Goal: Task Accomplishment & Management: Use online tool/utility

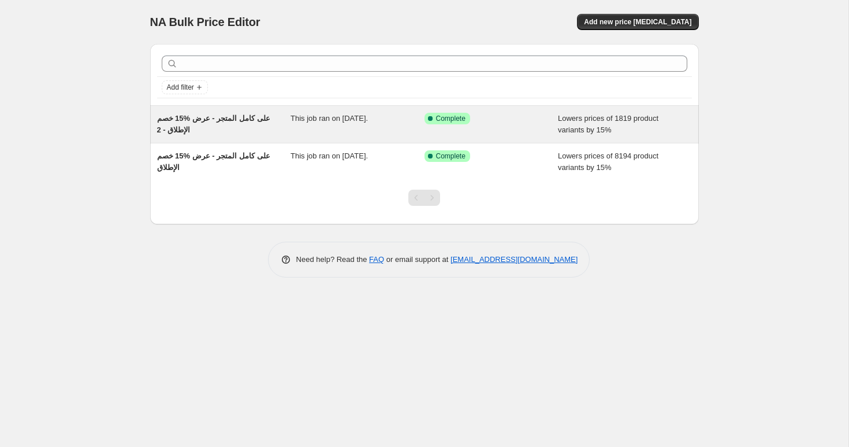
click at [226, 118] on span "خصم ‎15% على كامل المتجر - عرض الإطلاق - 2" at bounding box center [213, 124] width 113 height 20
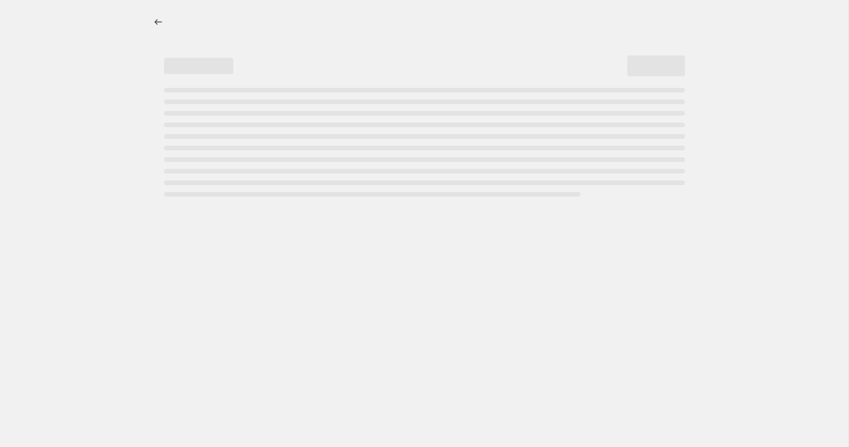
select select "percentage"
select select "collection"
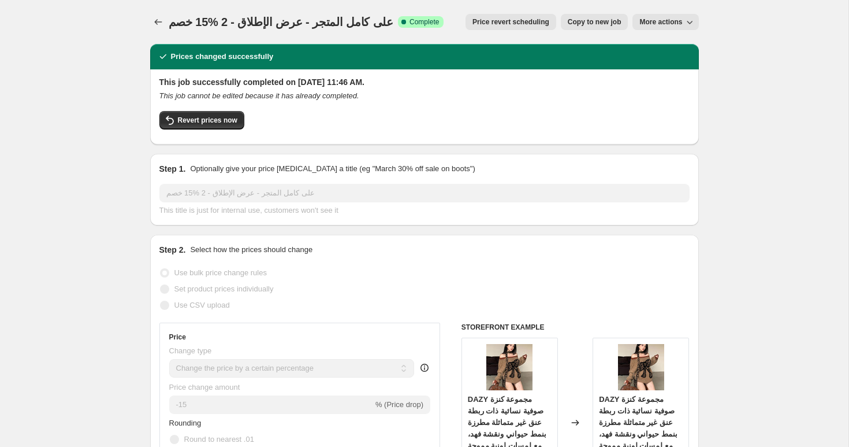
click at [269, 25] on span "خصم ‎15% على كامل المتجر - عرض الإطلاق - 2" at bounding box center [281, 22] width 225 height 13
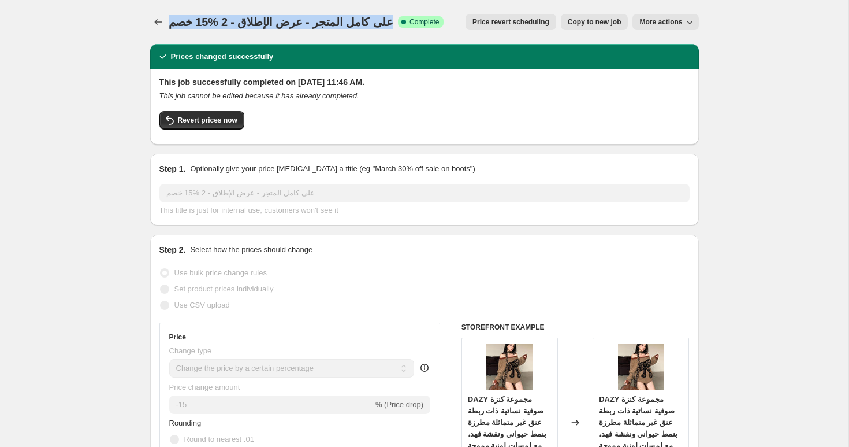
click at [269, 25] on span "خصم ‎15% على كامل المتجر - عرض الإطلاق - 2" at bounding box center [281, 22] width 225 height 13
copy span "خصم ‎15% على كامل المتجر - عرض الإطلاق - 2"
click at [159, 20] on icon "Price change jobs" at bounding box center [159, 22] width 12 height 12
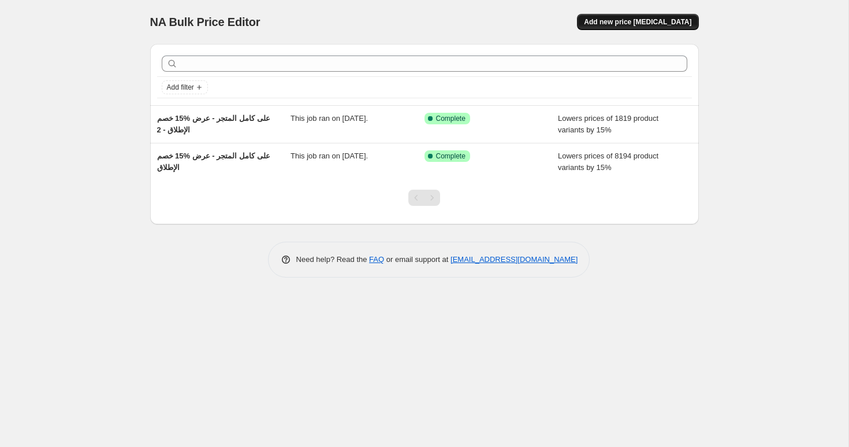
click at [639, 24] on span "Add new price [MEDICAL_DATA]" at bounding box center [637, 21] width 107 height 9
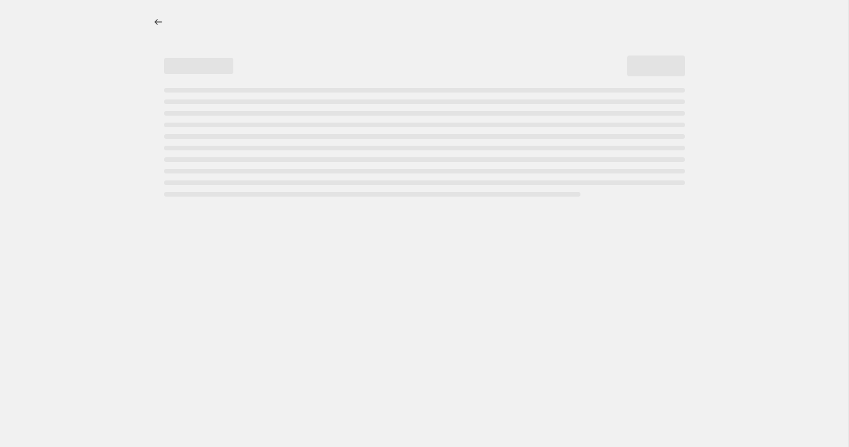
select select "percentage"
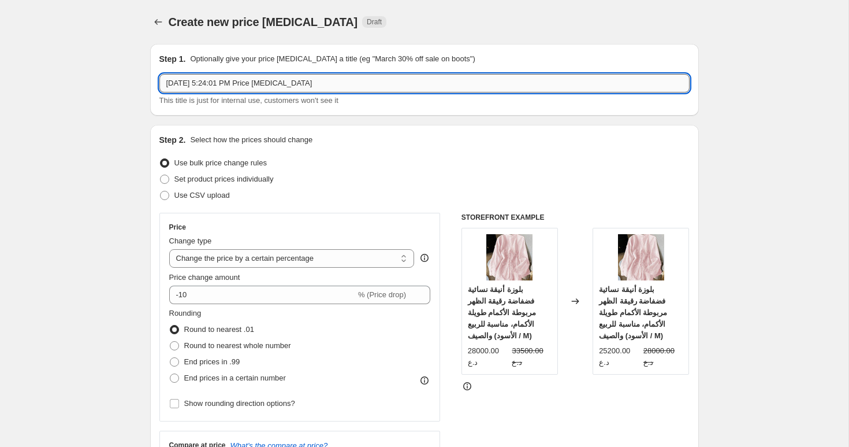
click at [248, 79] on input "[DATE] 5:24:01 PM Price [MEDICAL_DATA]" at bounding box center [424, 83] width 530 height 18
paste input "خصم ‎15% على كامل المتجر - عرض الإطلاق - 2"
click at [203, 83] on input "خصم ‎15% على كامل المتجر - عرض الإطلاق - 2" at bounding box center [424, 83] width 530 height 18
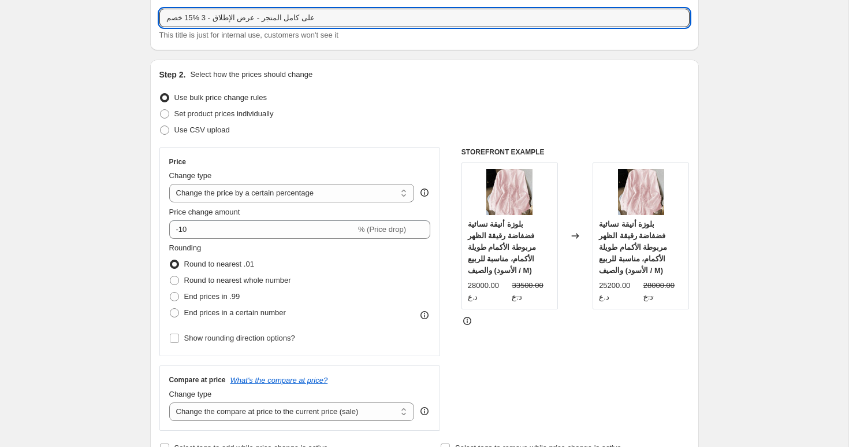
scroll to position [85, 0]
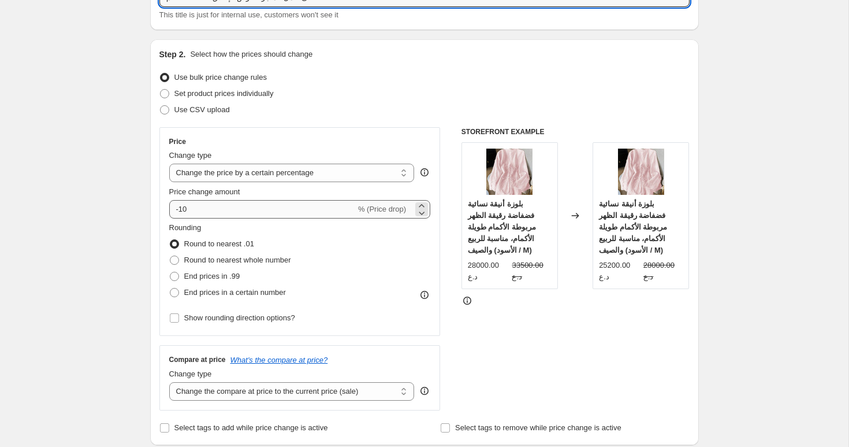
type input "خصم ‎15% على كامل المتجر - عرض الإطلاق - 3"
click at [222, 216] on input "-10" at bounding box center [262, 209] width 187 height 18
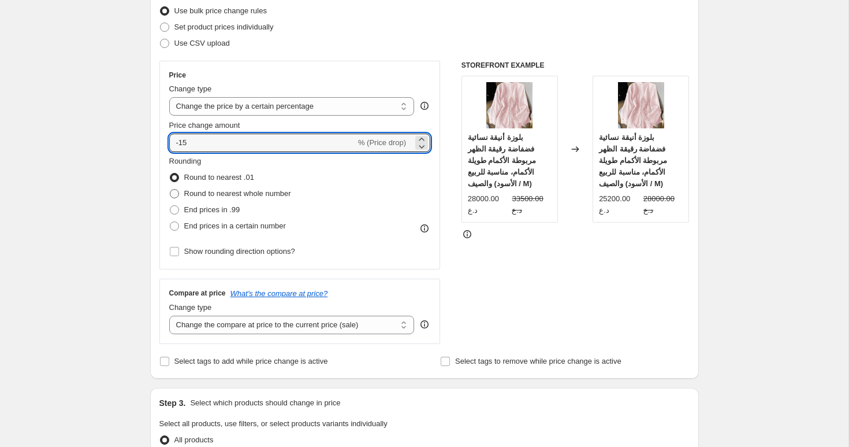
scroll to position [160, 0]
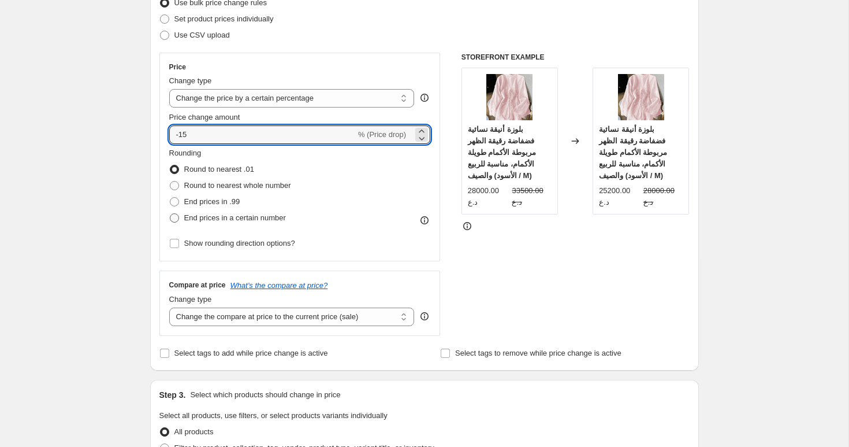
type input "-15"
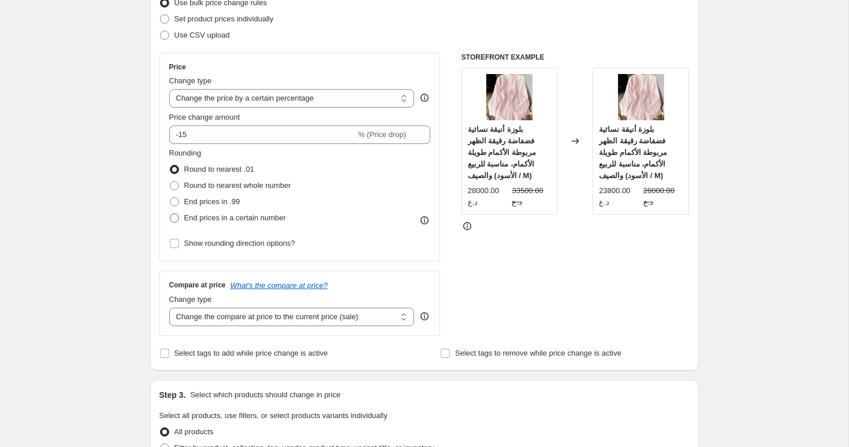
click at [211, 219] on span "End prices in a certain number" at bounding box center [235, 217] width 102 height 9
click at [170, 214] on input "End prices in a certain number" at bounding box center [170, 213] width 1 height 1
radio input "true"
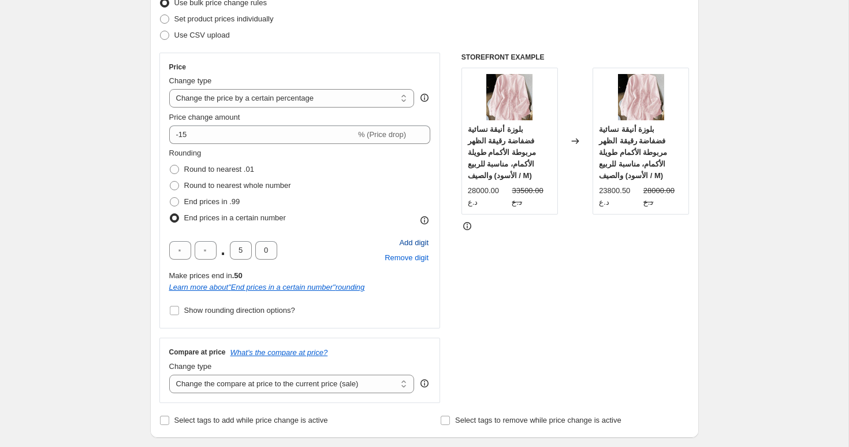
click at [408, 243] on span "Add digit" at bounding box center [413, 243] width 29 height 12
click at [179, 249] on input "text" at bounding box center [180, 250] width 22 height 18
type input "0"
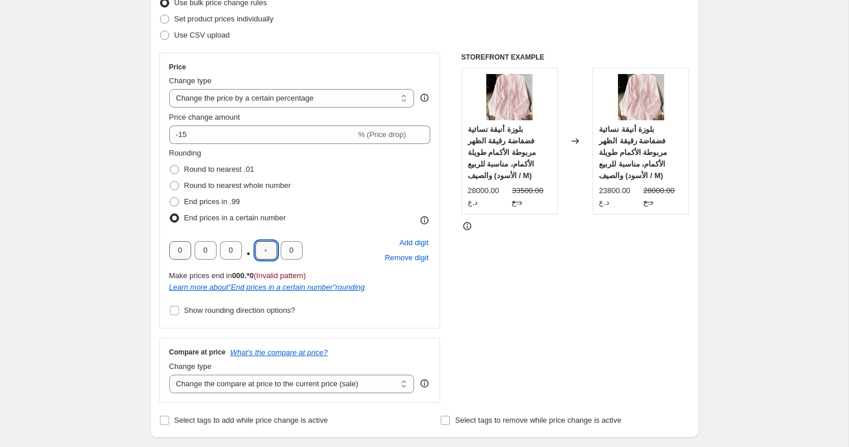
type input "0"
click at [184, 313] on span "Show rounding direction options?" at bounding box center [239, 310] width 111 height 9
click at [179, 313] on input "Show rounding direction options?" at bounding box center [174, 310] width 9 height 9
checkbox input "true"
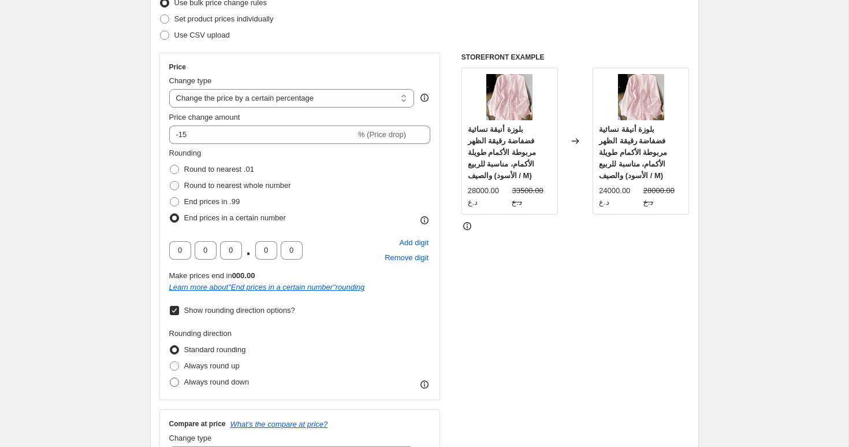
click at [214, 384] on span "Always round down" at bounding box center [216, 381] width 65 height 9
click at [170, 378] on input "Always round down" at bounding box center [170, 377] width 1 height 1
radio input "true"
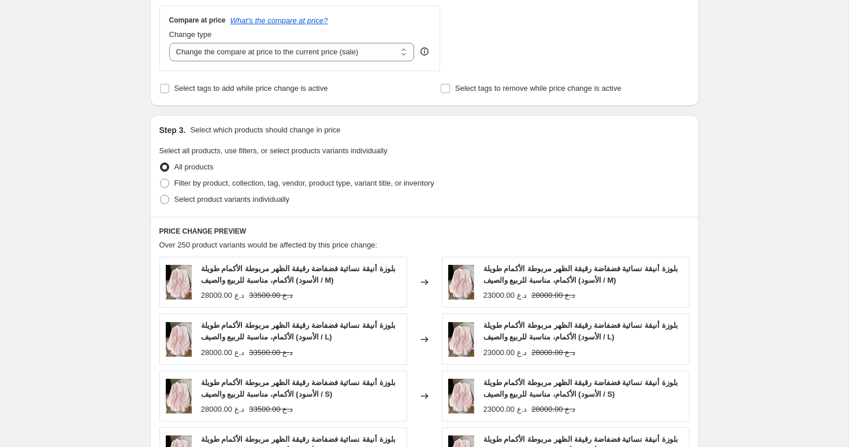
scroll to position [568, 0]
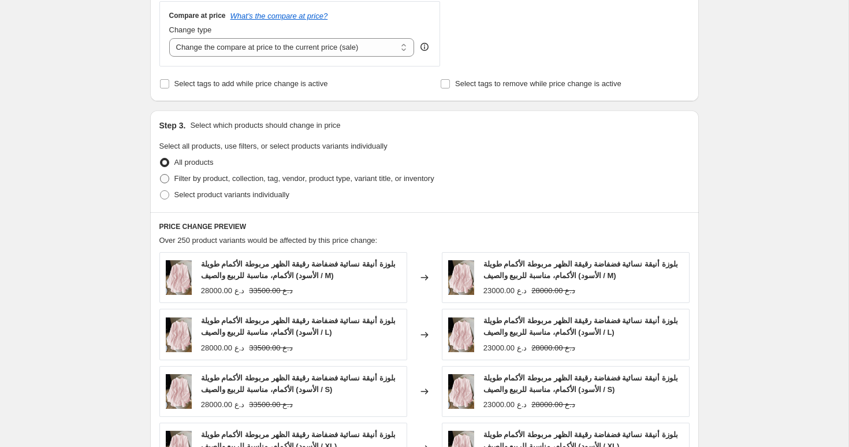
click at [208, 179] on span "Filter by product, collection, tag, vendor, product type, variant title, or inv…" at bounding box center [304, 178] width 260 height 9
click at [161, 174] on input "Filter by product, collection, tag, vendor, product type, variant title, or inv…" at bounding box center [160, 174] width 1 height 1
radio input "true"
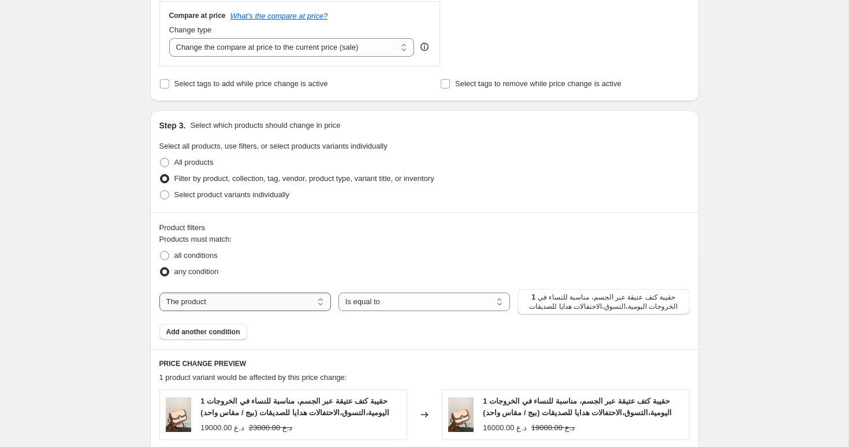
click at [295, 295] on select "The product The product's collection The product's tag The product's vendor The…" at bounding box center [245, 301] width 172 height 18
select select "collection"
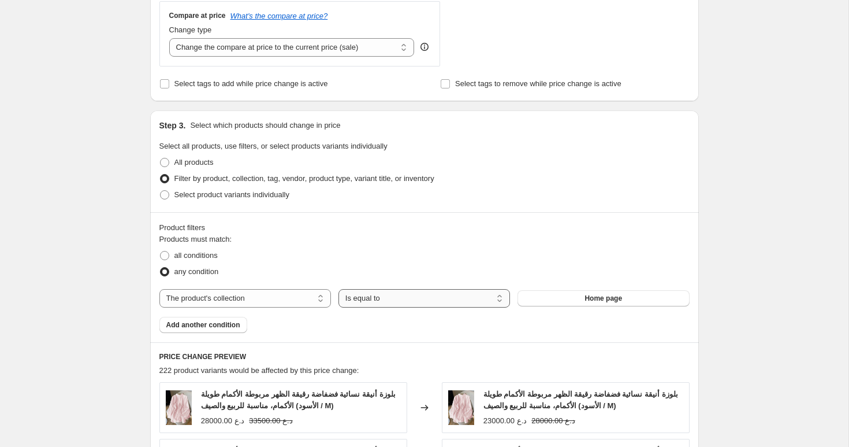
click at [389, 298] on select "Is equal to Is not equal to" at bounding box center [425, 298] width 172 height 18
click at [339, 289] on select "Is equal to Is not equal to" at bounding box center [425, 298] width 172 height 18
click at [563, 299] on button "Home page" at bounding box center [604, 298] width 172 height 16
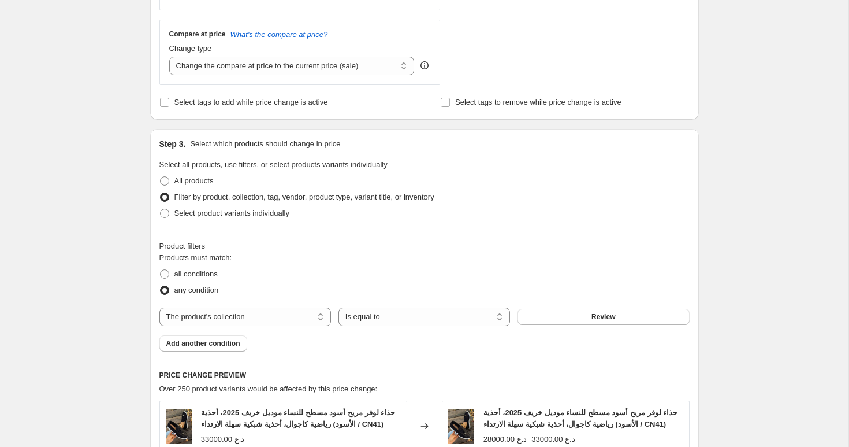
scroll to position [542, 0]
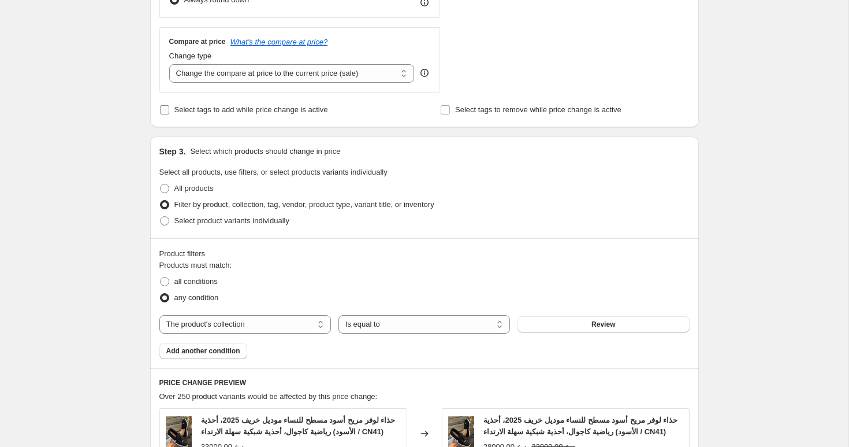
click at [251, 114] on span "Select tags to add while price change is active" at bounding box center [251, 109] width 154 height 9
click at [169, 114] on input "Select tags to add while price change is active" at bounding box center [164, 109] width 9 height 9
checkbox input "true"
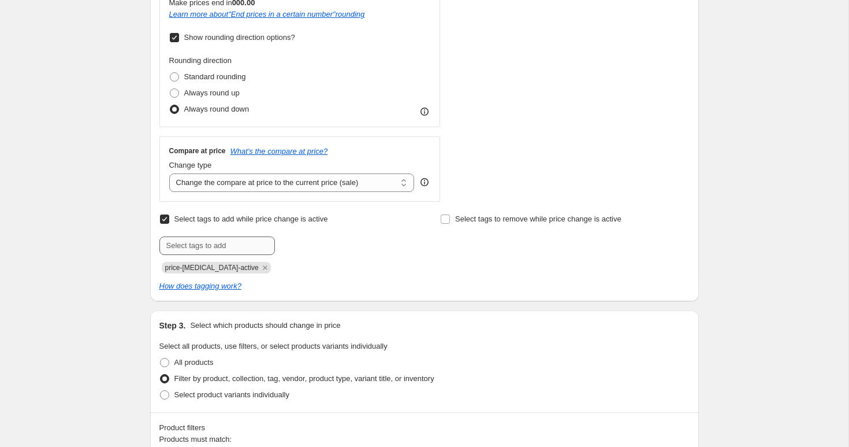
scroll to position [395, 0]
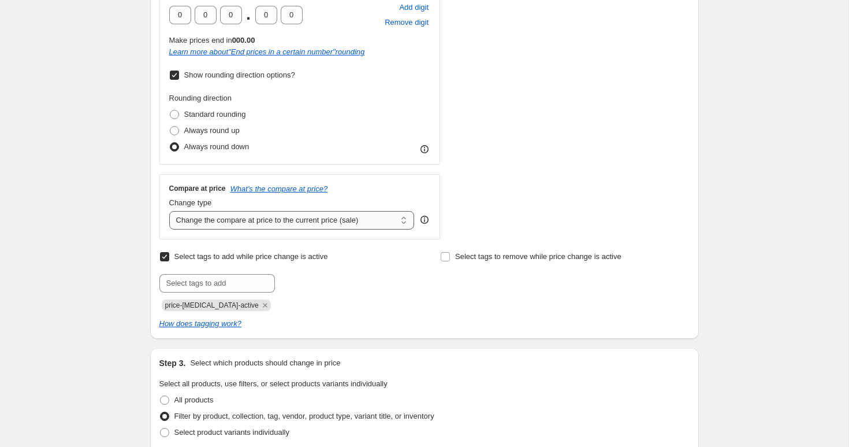
click at [362, 223] on select "Change the compare at price to the current price (sale) Change the compare at p…" at bounding box center [292, 220] width 246 height 18
click at [169, 211] on select "Change the compare at price to the current price (sale) Change the compare at p…" at bounding box center [292, 220] width 246 height 18
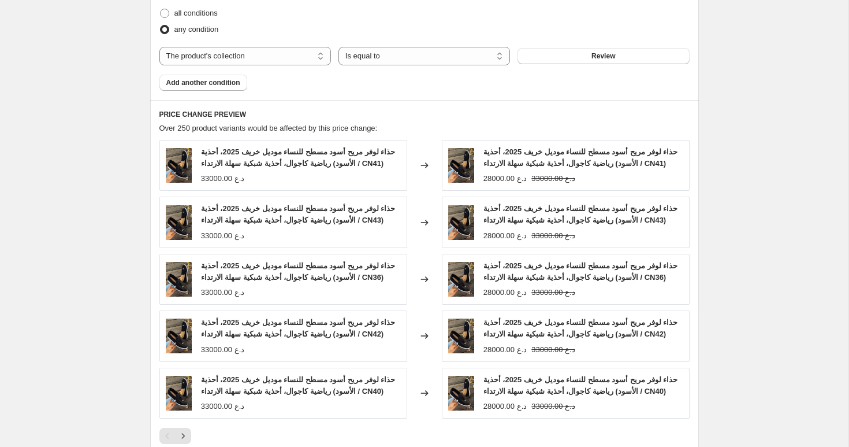
scroll to position [1060, 0]
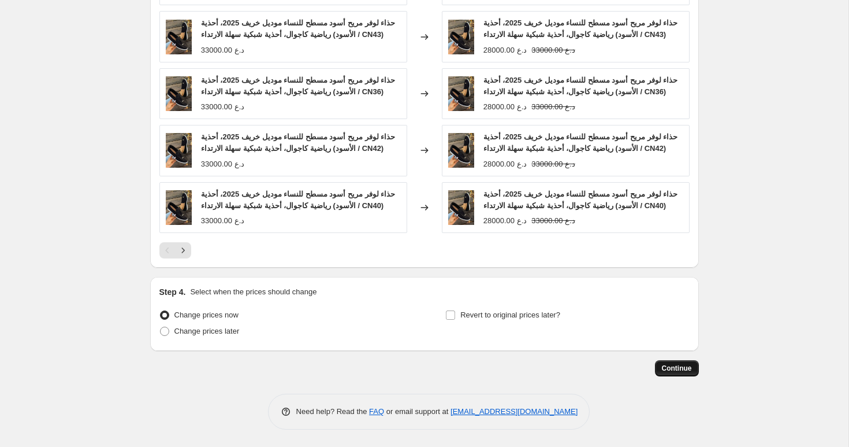
click at [686, 371] on span "Continue" at bounding box center [677, 367] width 30 height 9
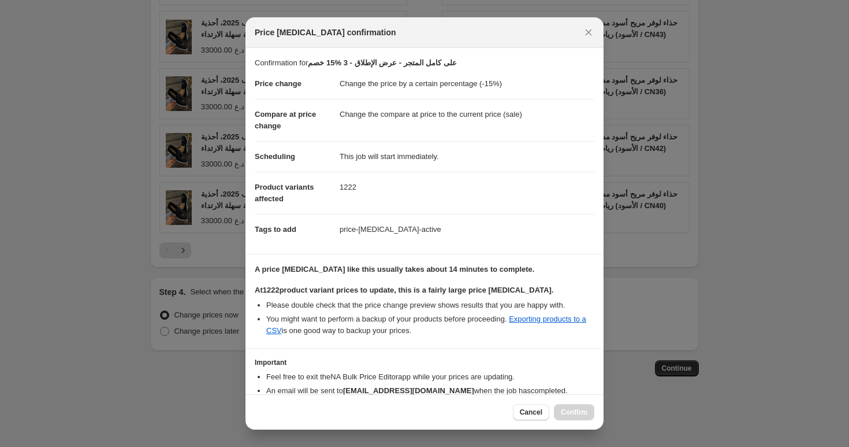
scroll to position [63, 0]
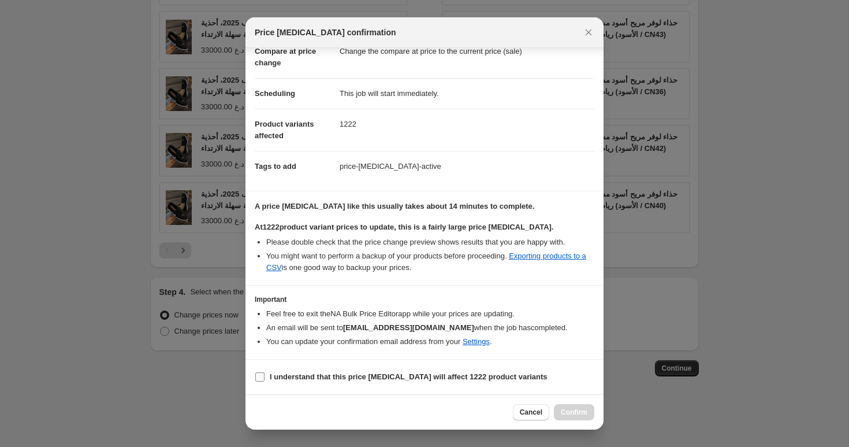
click at [357, 382] on label "I understand that this price [MEDICAL_DATA] will affect 1222 product variants" at bounding box center [401, 377] width 293 height 16
click at [265, 381] on input "I understand that this price [MEDICAL_DATA] will affect 1222 product variants" at bounding box center [259, 376] width 9 height 9
checkbox input "true"
click at [576, 414] on span "Confirm" at bounding box center [574, 411] width 27 height 9
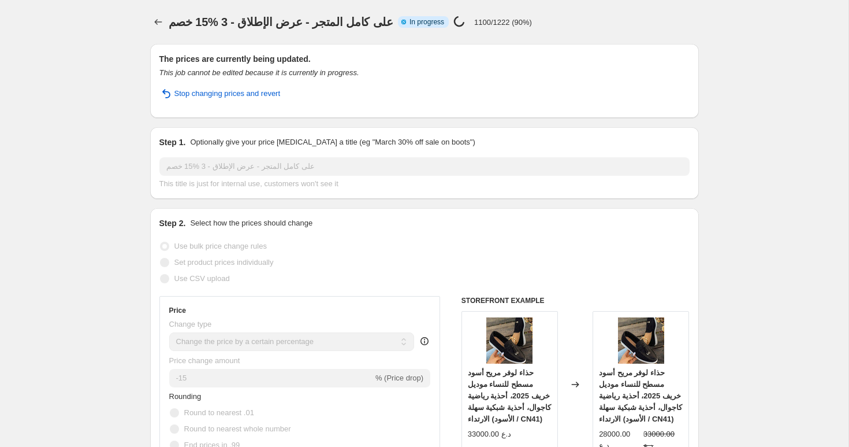
select select "percentage"
select select "collection"
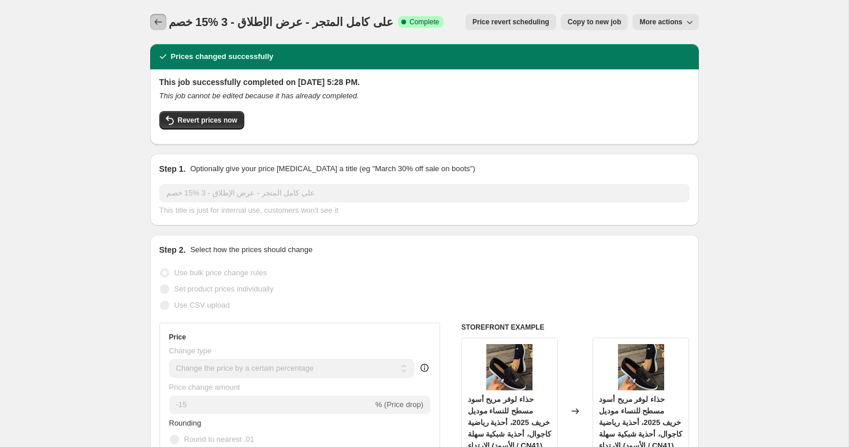
click at [161, 27] on icon "Price change jobs" at bounding box center [159, 22] width 12 height 12
